Goal: Check status: Check status

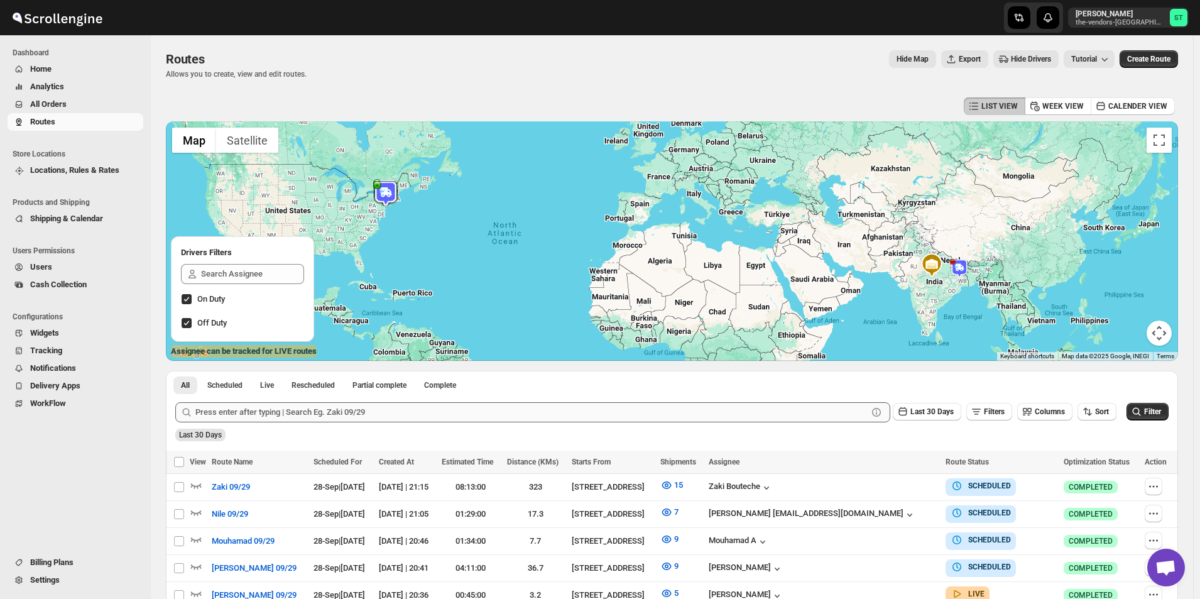
scroll to position [234, 0]
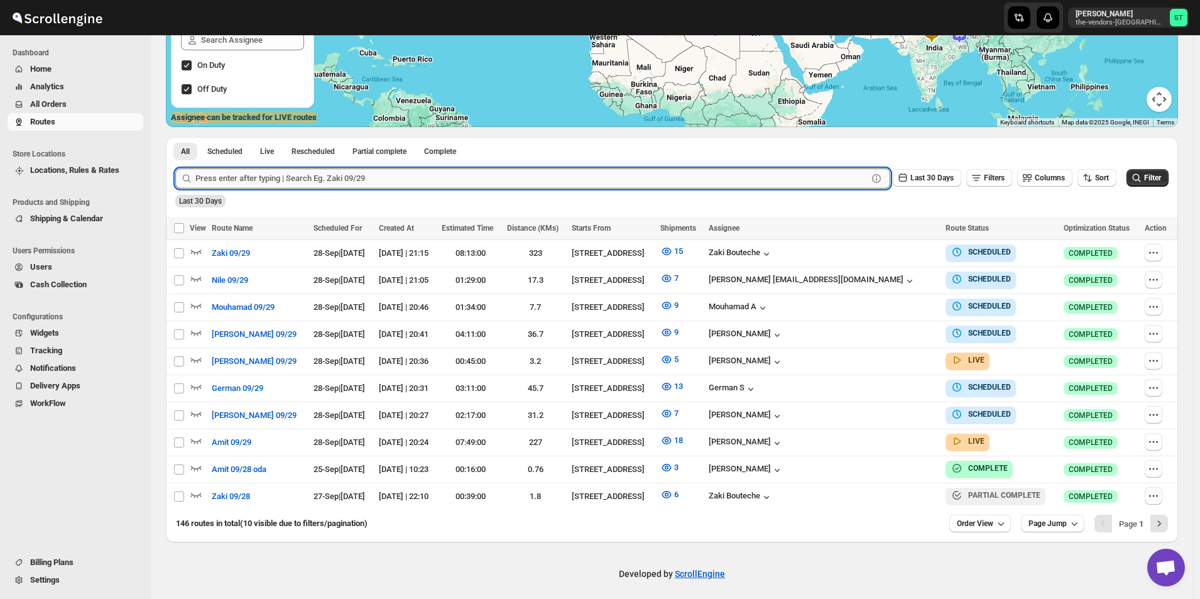
click at [799, 180] on input "text" at bounding box center [531, 178] width 672 height 20
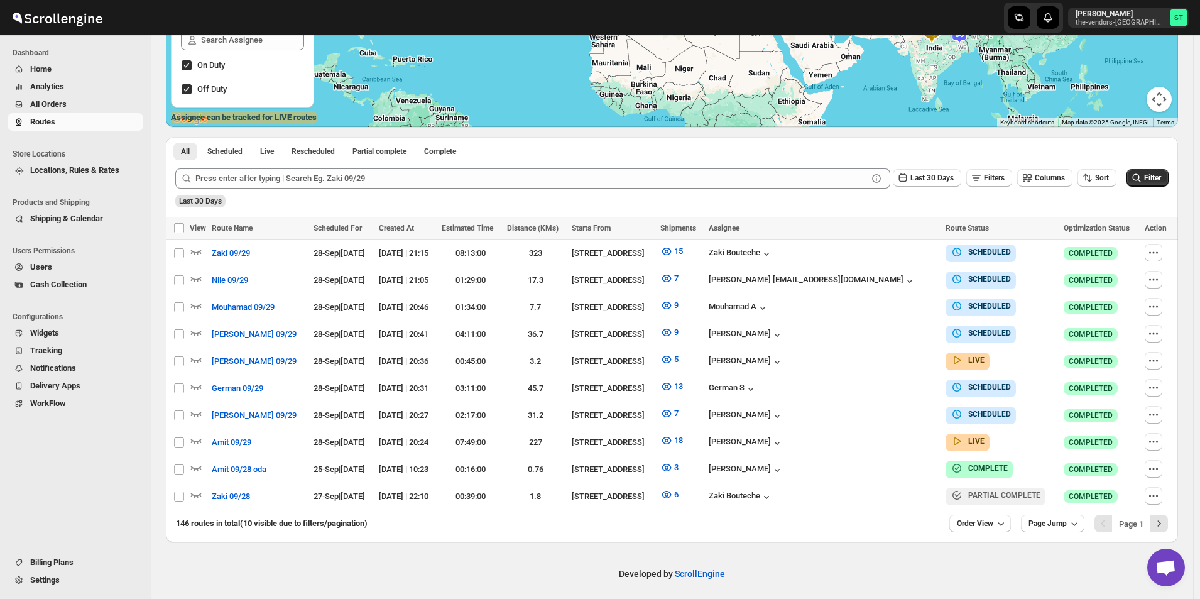
click at [65, 125] on span "Routes" at bounding box center [85, 122] width 111 height 13
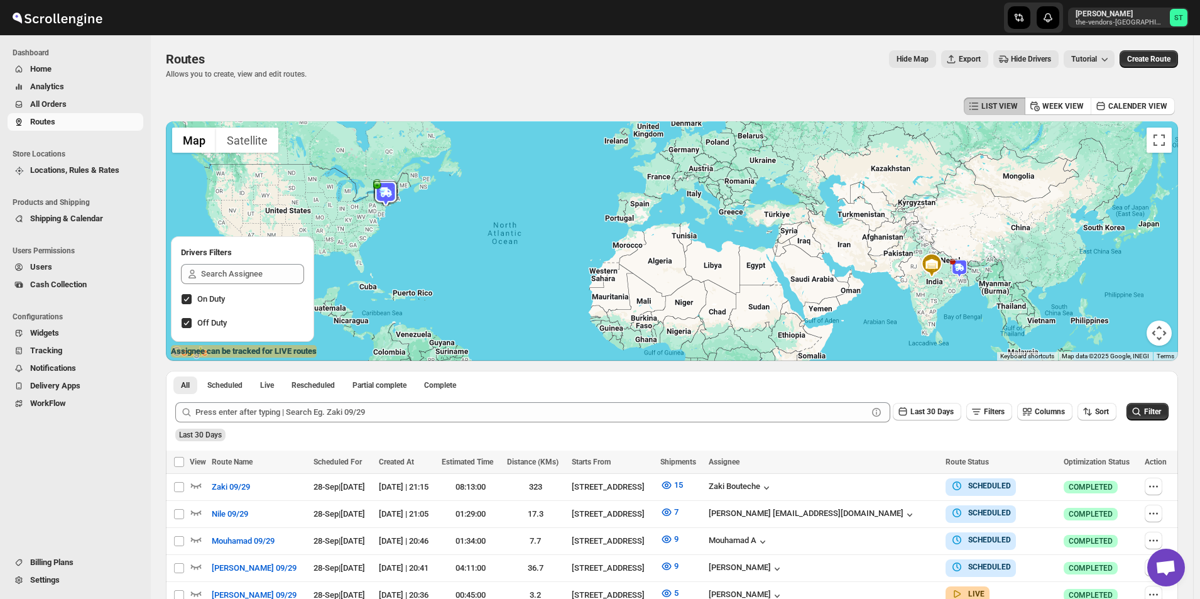
click at [73, 109] on span "All Orders" at bounding box center [85, 104] width 111 height 13
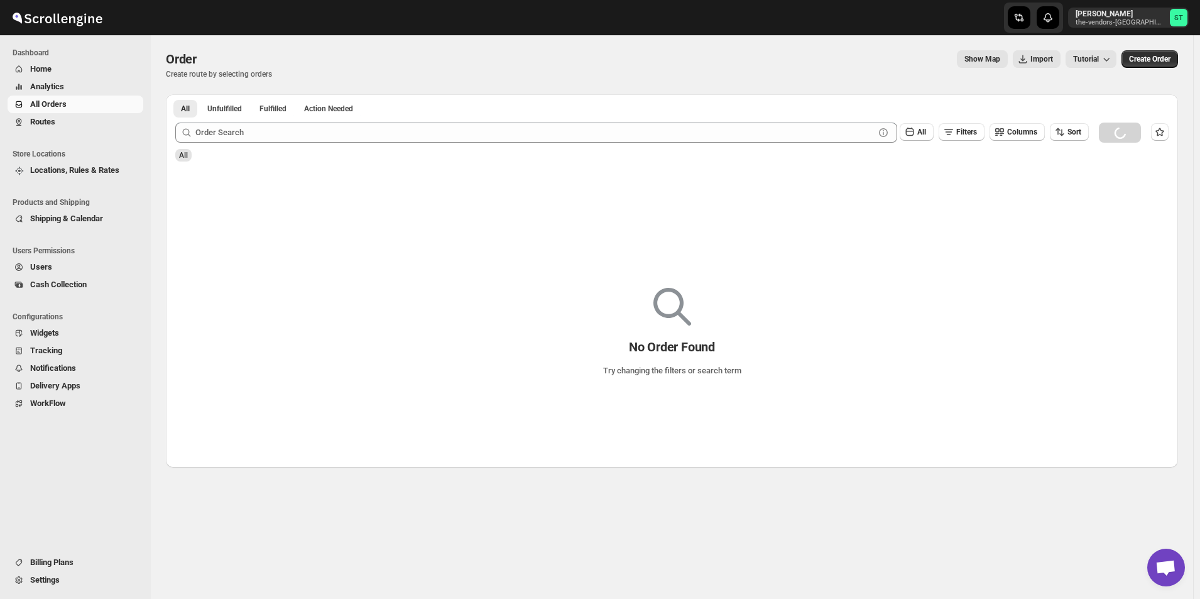
click at [75, 119] on span "Routes" at bounding box center [85, 122] width 111 height 13
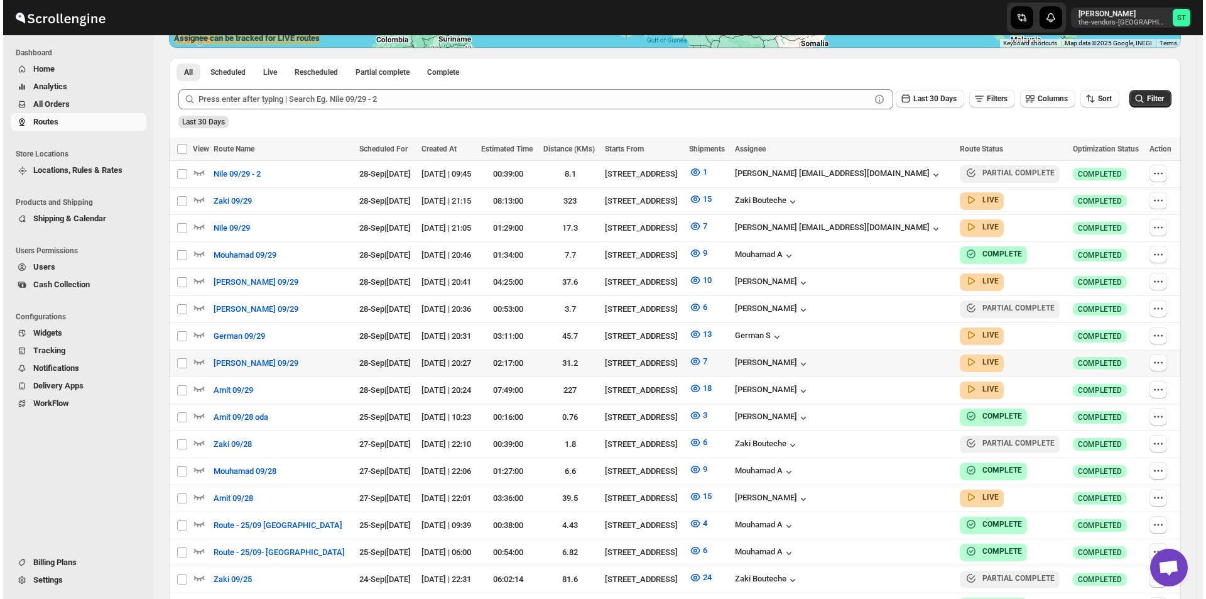
scroll to position [314, 0]
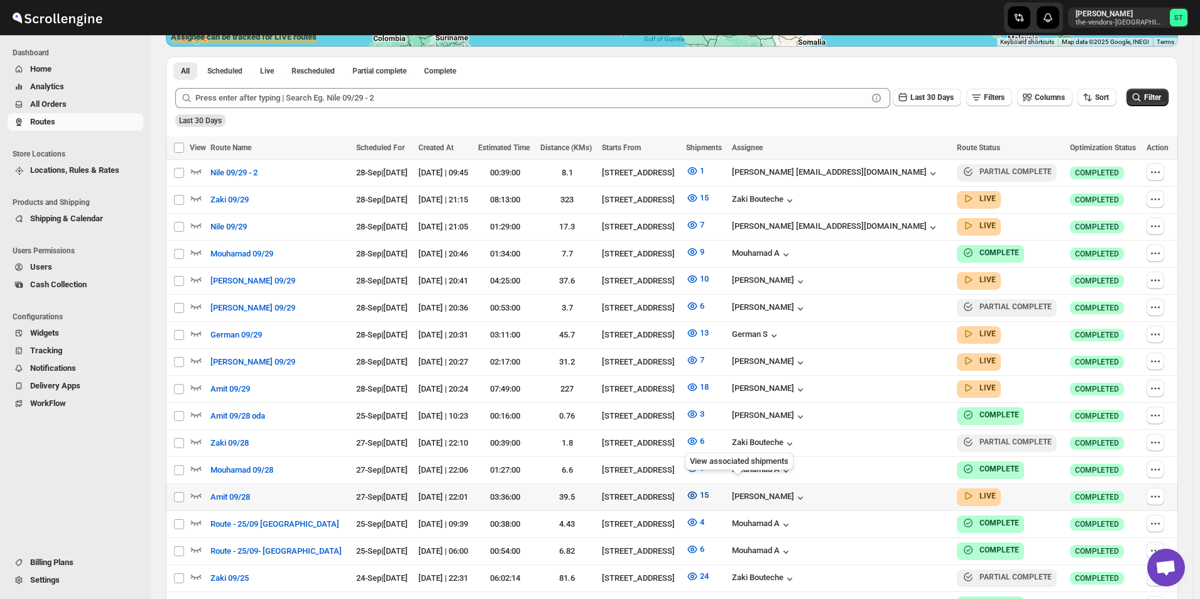
click at [699, 489] on icon "button" at bounding box center [692, 495] width 13 height 13
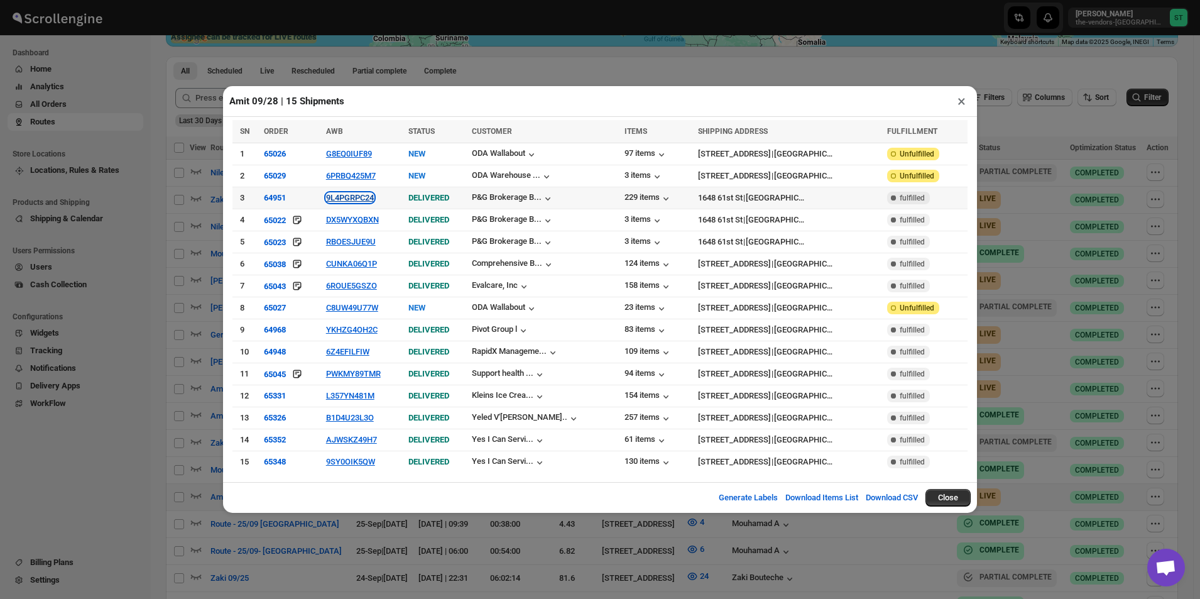
click at [372, 202] on button "9L4PGRPC24" at bounding box center [350, 197] width 48 height 9
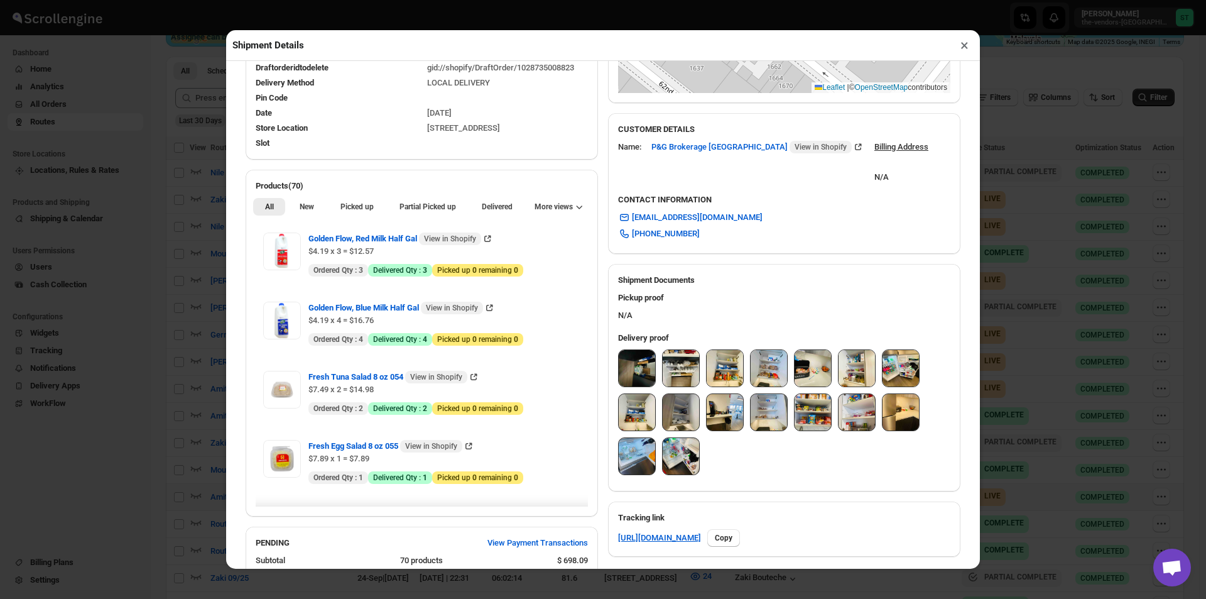
click at [643, 365] on img at bounding box center [637, 368] width 36 height 36
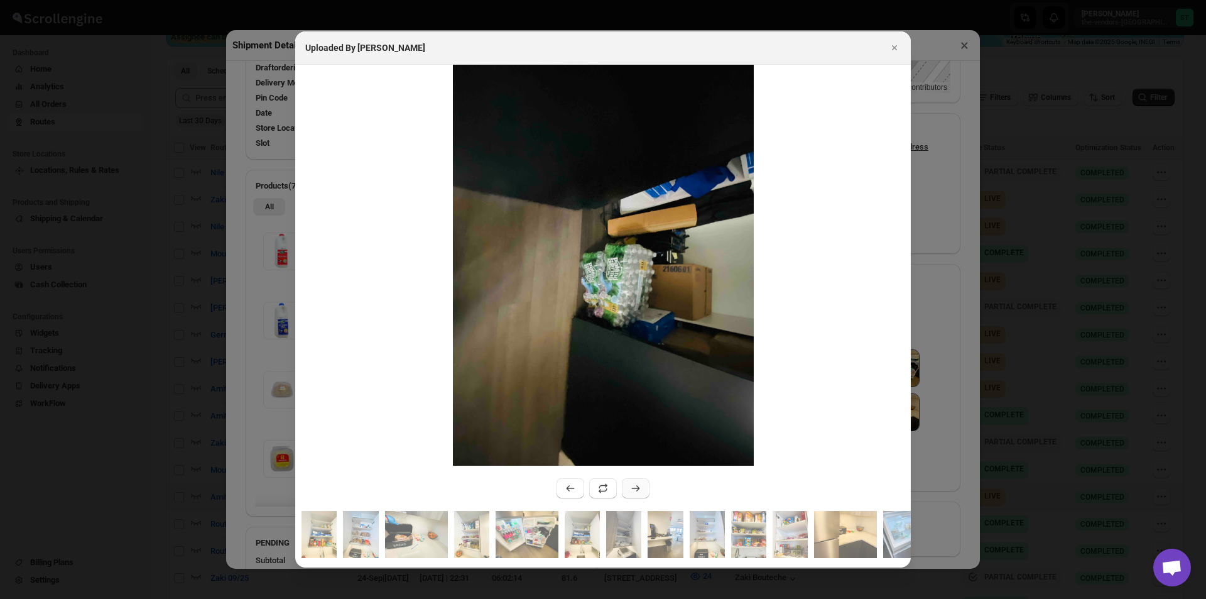
click at [635, 482] on icon ":r5gd:" at bounding box center [635, 488] width 13 height 13
